Goal: Transaction & Acquisition: Purchase product/service

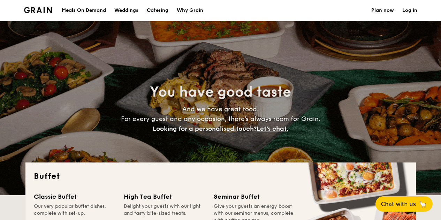
select select
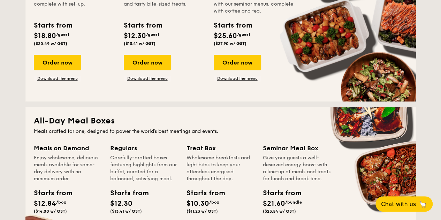
scroll to position [279, 0]
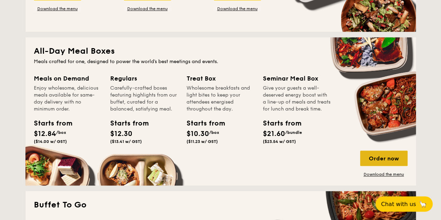
click at [383, 156] on div "Order now" at bounding box center [383, 158] width 47 height 15
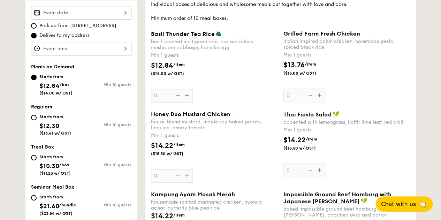
scroll to position [279, 0]
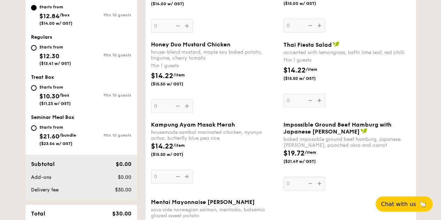
click at [186, 106] on div "Honey Duo Mustard Chicken house-blend mustard, maple soy baked potato, linguine…" at bounding box center [214, 77] width 127 height 72
click at [186, 106] on input "0" at bounding box center [172, 106] width 42 height 14
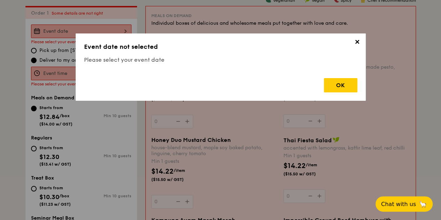
scroll to position [186, 0]
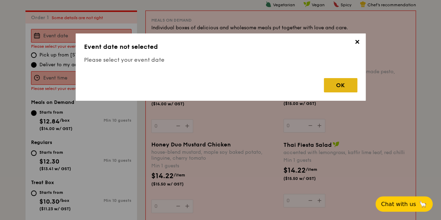
click at [345, 86] on div "OK" at bounding box center [340, 85] width 33 height 14
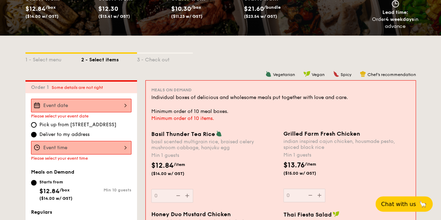
scroll to position [151, 0]
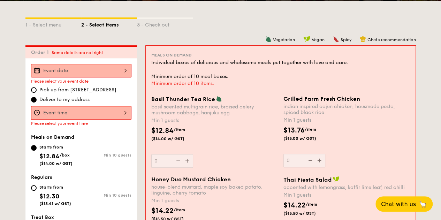
click at [325, 164] on div "Grilled Farm Fresh Chicken indian inspired cajun chicken, housmade pesto, spice…" at bounding box center [347, 132] width 127 height 72
click at [325, 164] on input "0" at bounding box center [305, 161] width 42 height 14
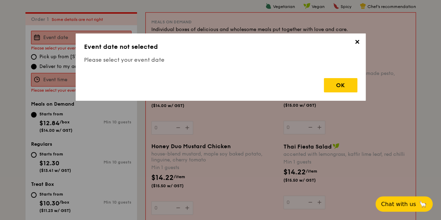
scroll to position [186, 0]
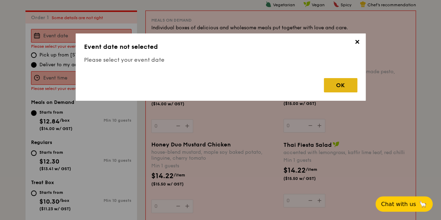
click at [344, 85] on div "OK" at bounding box center [340, 85] width 33 height 14
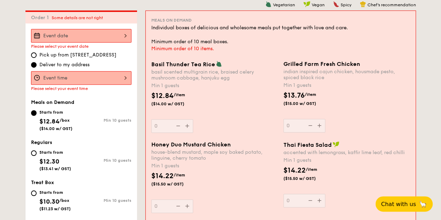
scroll to position [151, 0]
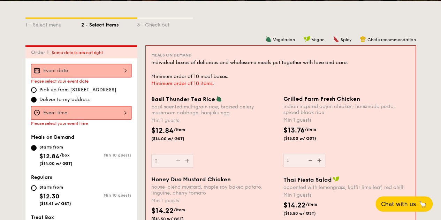
click at [190, 160] on div "Basil Thunder Tea [PERSON_NAME] scented multigrain rice, braised celery mushroo…" at bounding box center [214, 132] width 127 height 72
click at [190, 160] on input "0" at bounding box center [172, 161] width 42 height 14
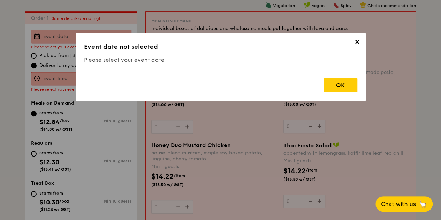
scroll to position [186, 0]
click at [344, 85] on div "OK" at bounding box center [340, 85] width 33 height 14
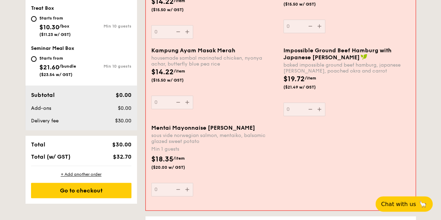
scroll to position [151, 0]
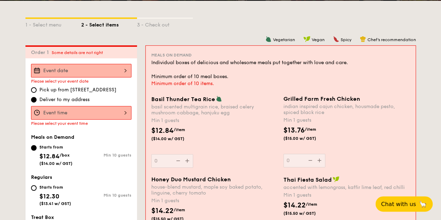
click at [187, 161] on div "Basil Thunder Tea [PERSON_NAME] scented multigrain rice, braised celery mushroo…" at bounding box center [214, 132] width 127 height 72
click at [187, 161] on input "0" at bounding box center [172, 161] width 42 height 14
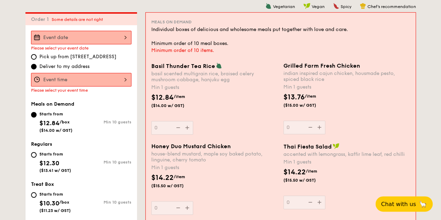
scroll to position [186, 0]
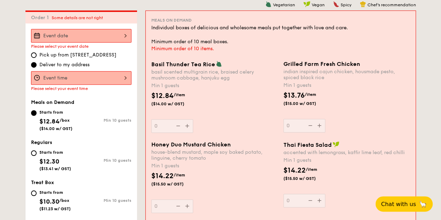
click at [186, 126] on div "Basil Thunder Tea [PERSON_NAME] scented multigrain rice, braised celery mushroo…" at bounding box center [214, 97] width 127 height 72
click at [186, 126] on input "0" at bounding box center [172, 126] width 42 height 14
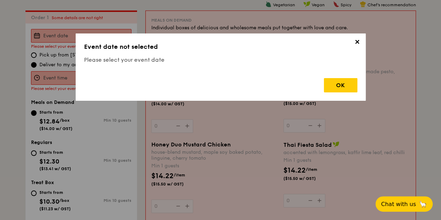
drag, startPoint x: 354, startPoint y: 88, endPoint x: 319, endPoint y: 85, distance: 35.7
click at [353, 88] on div "OK" at bounding box center [340, 85] width 33 height 14
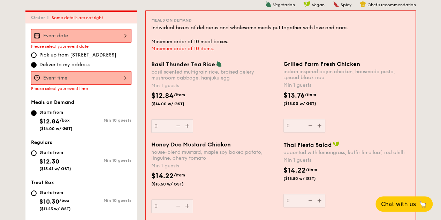
click at [188, 125] on div "Basil Thunder Tea [PERSON_NAME] scented multigrain rice, braised celery mushroo…" at bounding box center [214, 97] width 127 height 72
click at [188, 125] on input "0" at bounding box center [172, 126] width 42 height 14
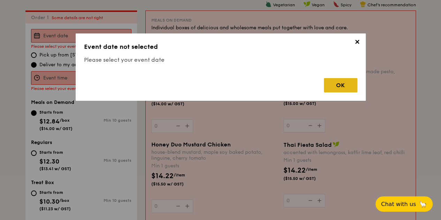
click at [328, 88] on div "OK" at bounding box center [340, 85] width 33 height 14
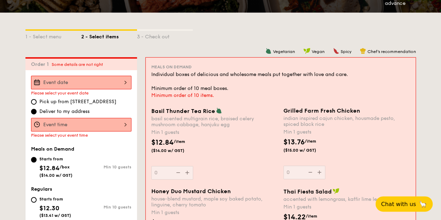
scroll to position [244, 0]
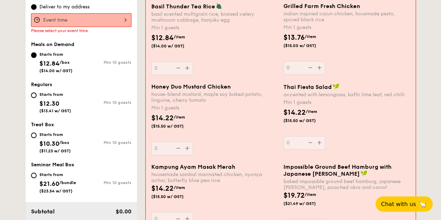
click at [37, 96] on div "Starts from $12.30 ($13.41 w/ GST)" at bounding box center [56, 101] width 50 height 23
click at [37, 96] on input "Starts from $12.30 ($13.41 w/ GST) Min 10 guests" at bounding box center [34, 95] width 6 height 6
radio input "true"
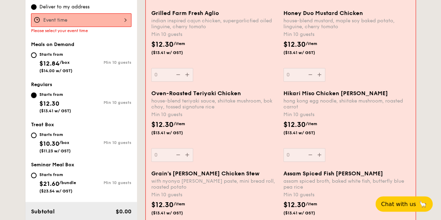
scroll to position [174, 0]
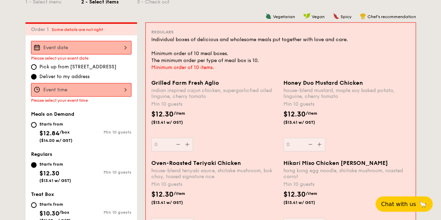
click at [105, 89] on div at bounding box center [81, 90] width 100 height 14
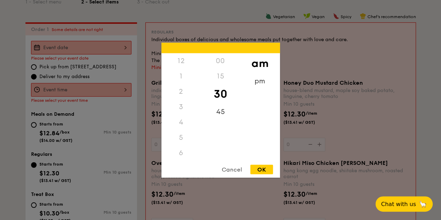
scroll to position [77, 0]
click at [177, 151] on div "11" at bounding box center [181, 150] width 39 height 20
click at [216, 110] on div "45" at bounding box center [220, 114] width 39 height 20
click at [257, 80] on div "pm" at bounding box center [259, 83] width 39 height 20
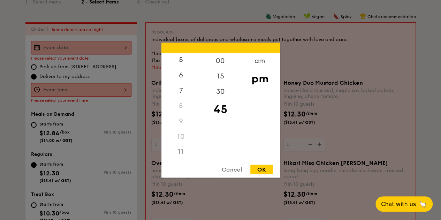
scroll to position [77, 0]
click at [184, 71] on div "6" at bounding box center [181, 73] width 39 height 20
click at [184, 90] on div "2" at bounding box center [181, 94] width 39 height 20
click at [180, 123] on div "4" at bounding box center [181, 129] width 39 height 20
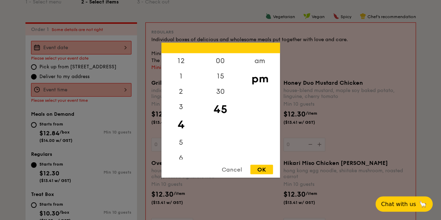
click at [283, 173] on div at bounding box center [220, 110] width 441 height 220
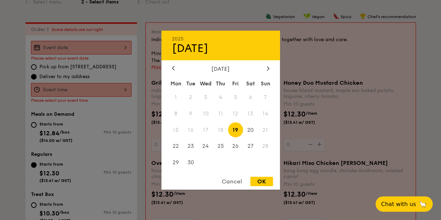
click at [88, 51] on div "2025 Sep [DATE] Tue Wed Thu Fri Sat Sun 1 2 3 4 5 6 7 8 9 10 11 12 13 14 15 16 …" at bounding box center [81, 48] width 100 height 14
click at [266, 70] on div at bounding box center [268, 68] width 6 height 7
click at [179, 132] on span "13" at bounding box center [175, 129] width 15 height 15
click at [254, 177] on div "OK" at bounding box center [261, 181] width 23 height 9
type input "[DATE]"
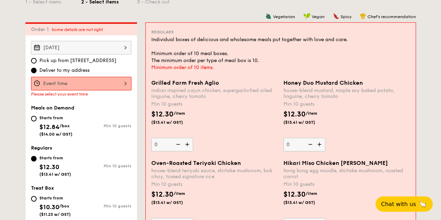
click at [65, 84] on div at bounding box center [81, 84] width 100 height 14
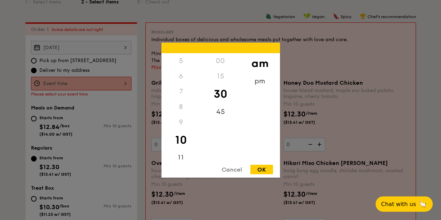
scroll to position [82, 0]
click at [180, 152] on div "11" at bounding box center [181, 154] width 39 height 20
click at [260, 166] on div "OK" at bounding box center [261, 169] width 23 height 9
type input "11:30AM"
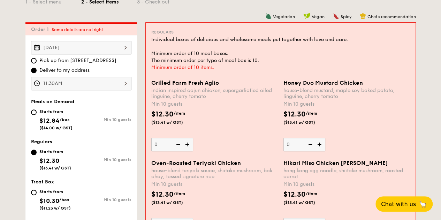
click at [69, 113] on div "Starts from" at bounding box center [55, 112] width 33 height 6
click at [37, 113] on input "Starts from $12.84 /box ($14.00 w/ GST) Min 10 guests" at bounding box center [34, 113] width 6 height 6
radio input "true"
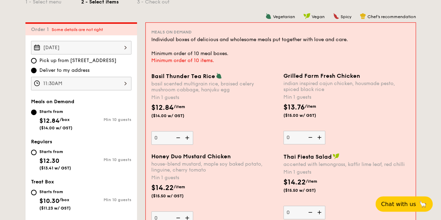
click at [187, 141] on img at bounding box center [188, 137] width 10 height 13
click at [187, 141] on input "0" at bounding box center [172, 138] width 42 height 14
click at [187, 141] on img at bounding box center [188, 137] width 10 height 13
click at [187, 141] on input "1" at bounding box center [172, 138] width 42 height 14
click at [187, 141] on img at bounding box center [188, 137] width 10 height 13
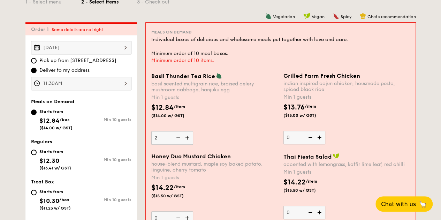
click at [187, 141] on input "2" at bounding box center [172, 138] width 42 height 14
click at [187, 141] on img at bounding box center [188, 137] width 10 height 13
click at [187, 141] on input "3" at bounding box center [172, 138] width 42 height 14
click at [186, 141] on img at bounding box center [188, 137] width 10 height 13
click at [186, 141] on input "4" at bounding box center [172, 138] width 42 height 14
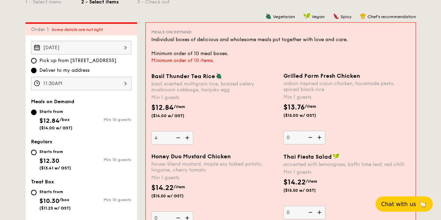
type input "5"
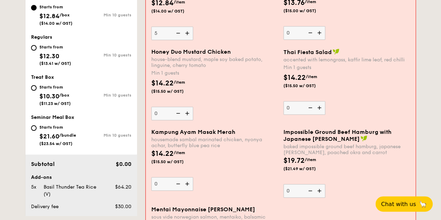
click at [323, 108] on img at bounding box center [320, 107] width 10 height 13
click at [323, 108] on input "0" at bounding box center [305, 108] width 42 height 14
click at [323, 108] on img at bounding box center [320, 107] width 10 height 13
click at [323, 108] on input "1" at bounding box center [305, 108] width 42 height 14
click at [323, 108] on img at bounding box center [320, 107] width 10 height 13
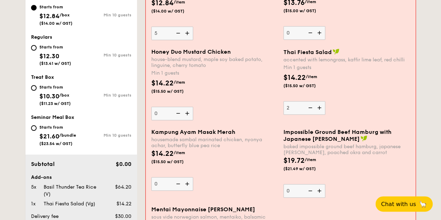
click at [323, 108] on input "2" at bounding box center [305, 108] width 42 height 14
click at [323, 108] on img at bounding box center [320, 107] width 10 height 13
click at [323, 108] on input "3" at bounding box center [305, 108] width 42 height 14
click at [323, 108] on img at bounding box center [320, 107] width 10 height 13
click at [323, 108] on input "4" at bounding box center [305, 108] width 42 height 14
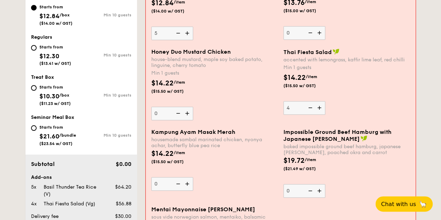
type input "5"
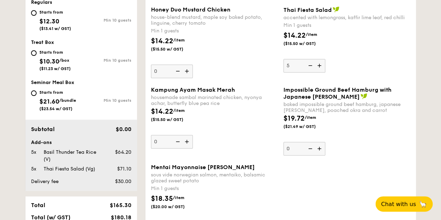
scroll to position [384, 0]
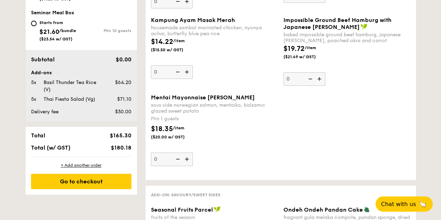
click at [187, 159] on img at bounding box center [187, 158] width 10 height 13
click at [187, 159] on input "0" at bounding box center [172, 159] width 42 height 14
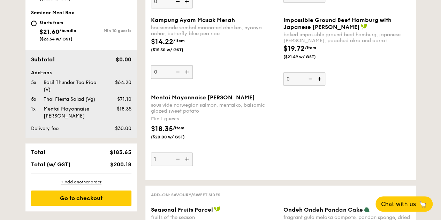
click at [187, 159] on img at bounding box center [187, 158] width 10 height 13
click at [187, 159] on input "1" at bounding box center [172, 159] width 42 height 14
type input "2"
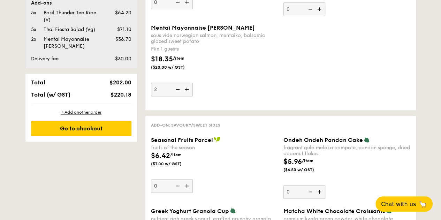
scroll to position [488, 0]
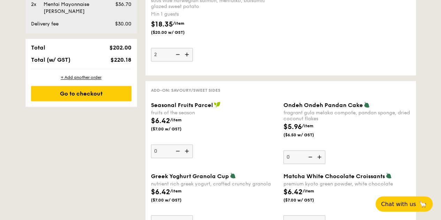
click at [318, 154] on img at bounding box center [320, 156] width 10 height 13
click at [318, 154] on input "0" at bounding box center [305, 157] width 42 height 14
type input "1"
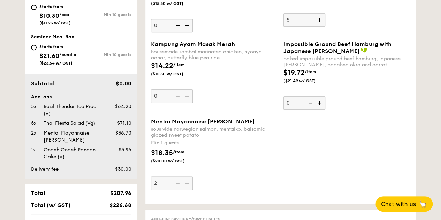
scroll to position [534, 0]
